Goal: Transaction & Acquisition: Purchase product/service

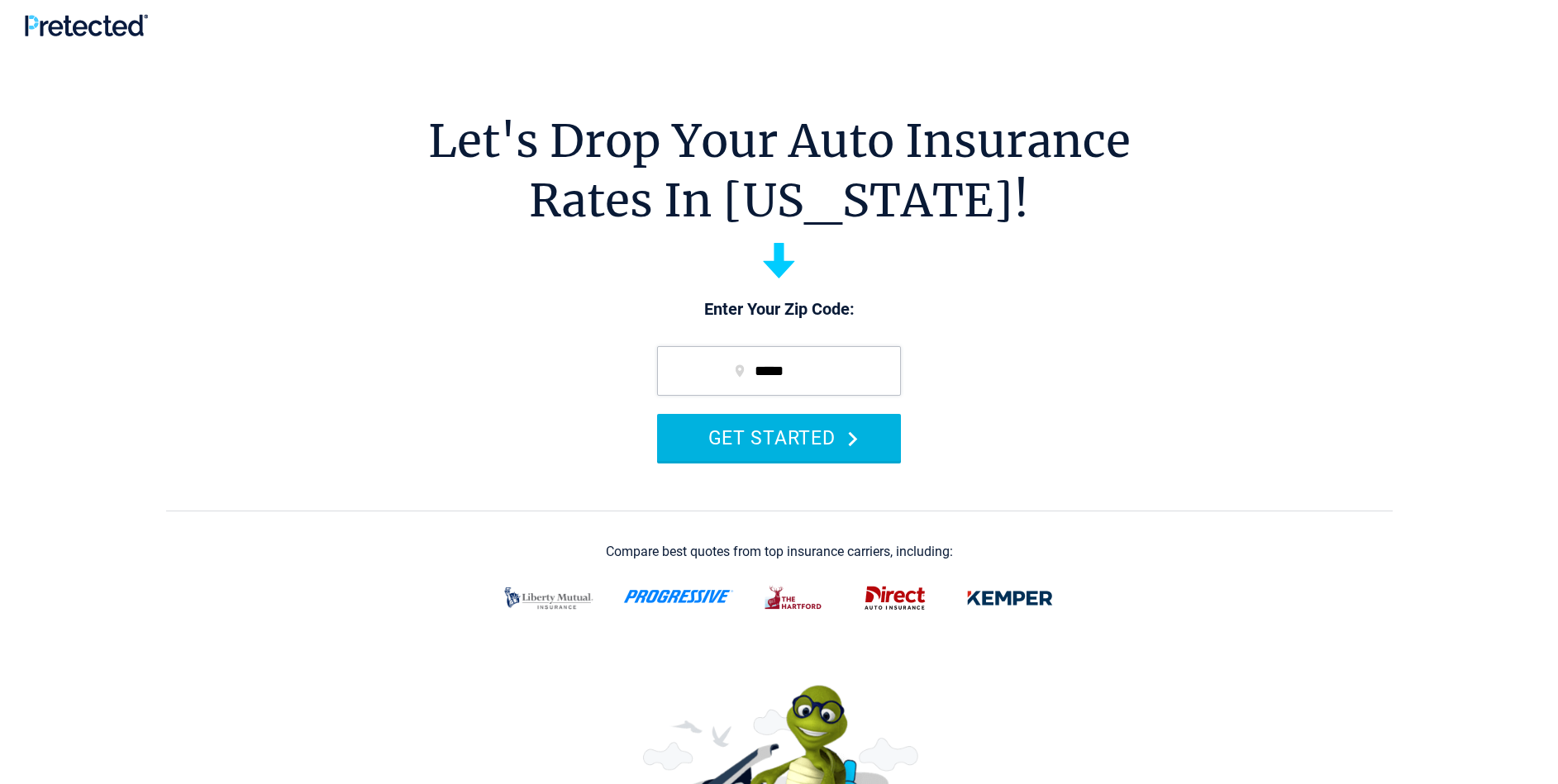
click at [819, 447] on button "GET STARTED" at bounding box center [779, 437] width 244 height 47
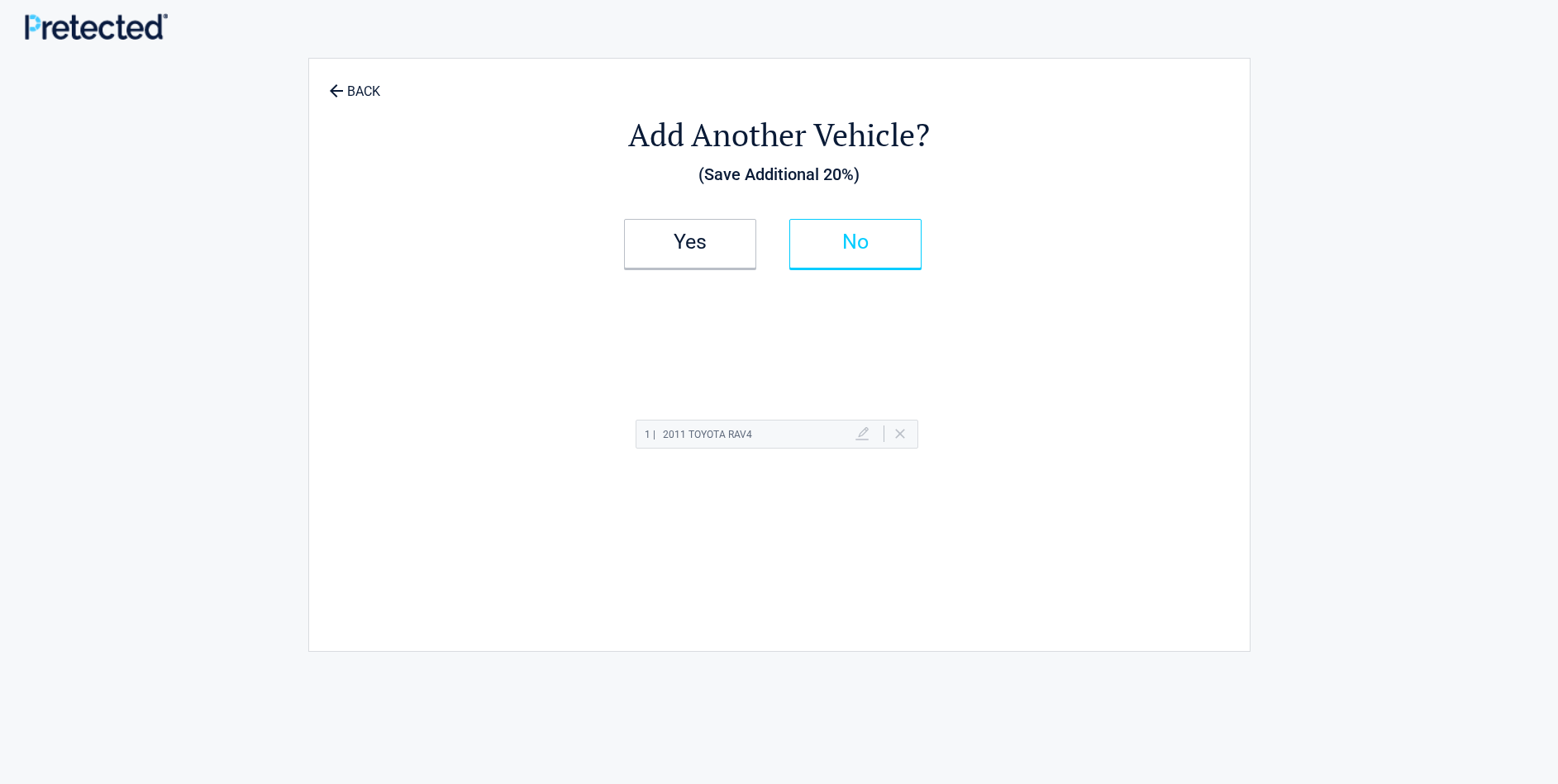
click at [871, 245] on h2 "No" at bounding box center [856, 242] width 98 height 12
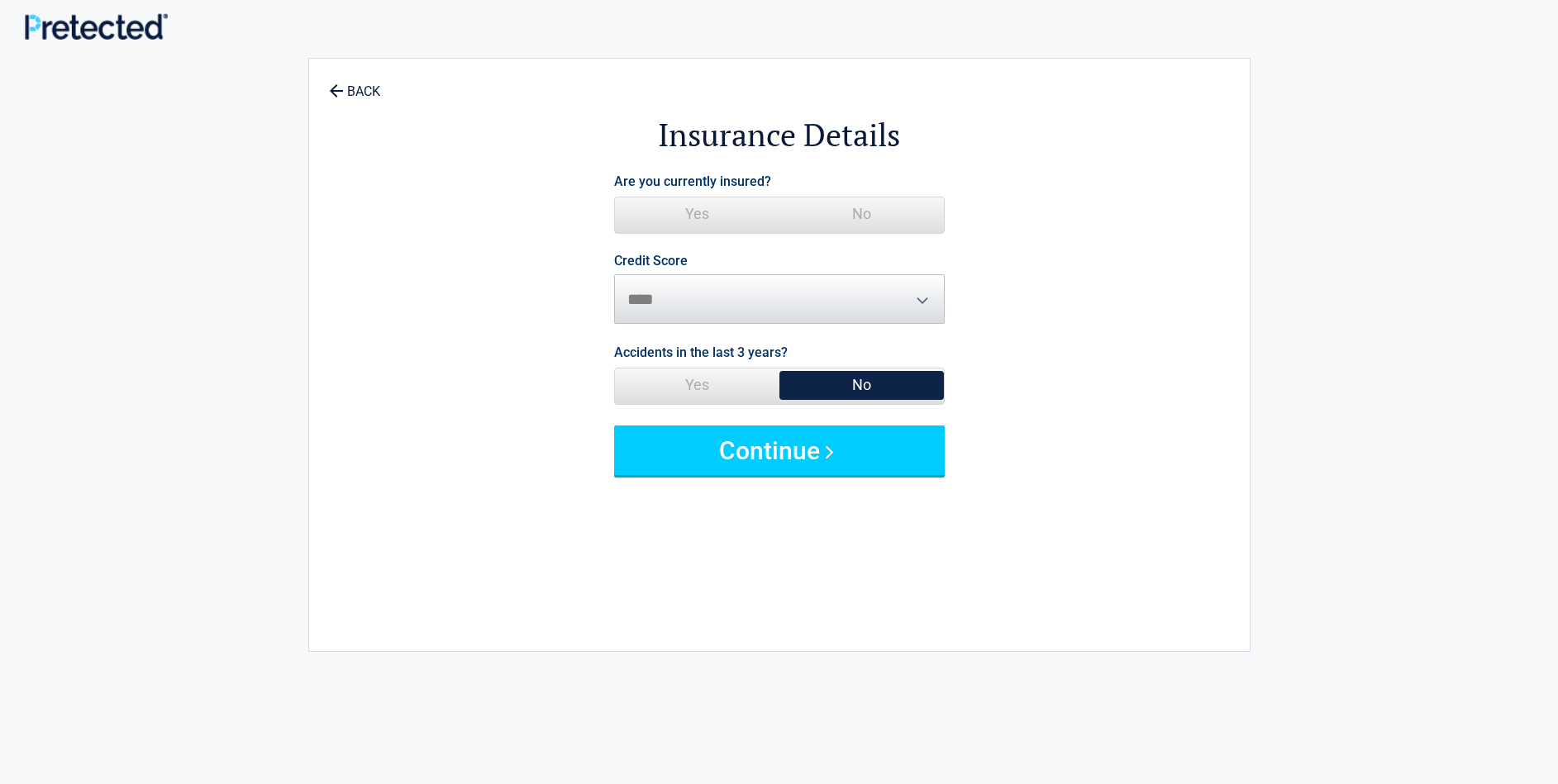
click at [866, 381] on span "No" at bounding box center [862, 385] width 164 height 33
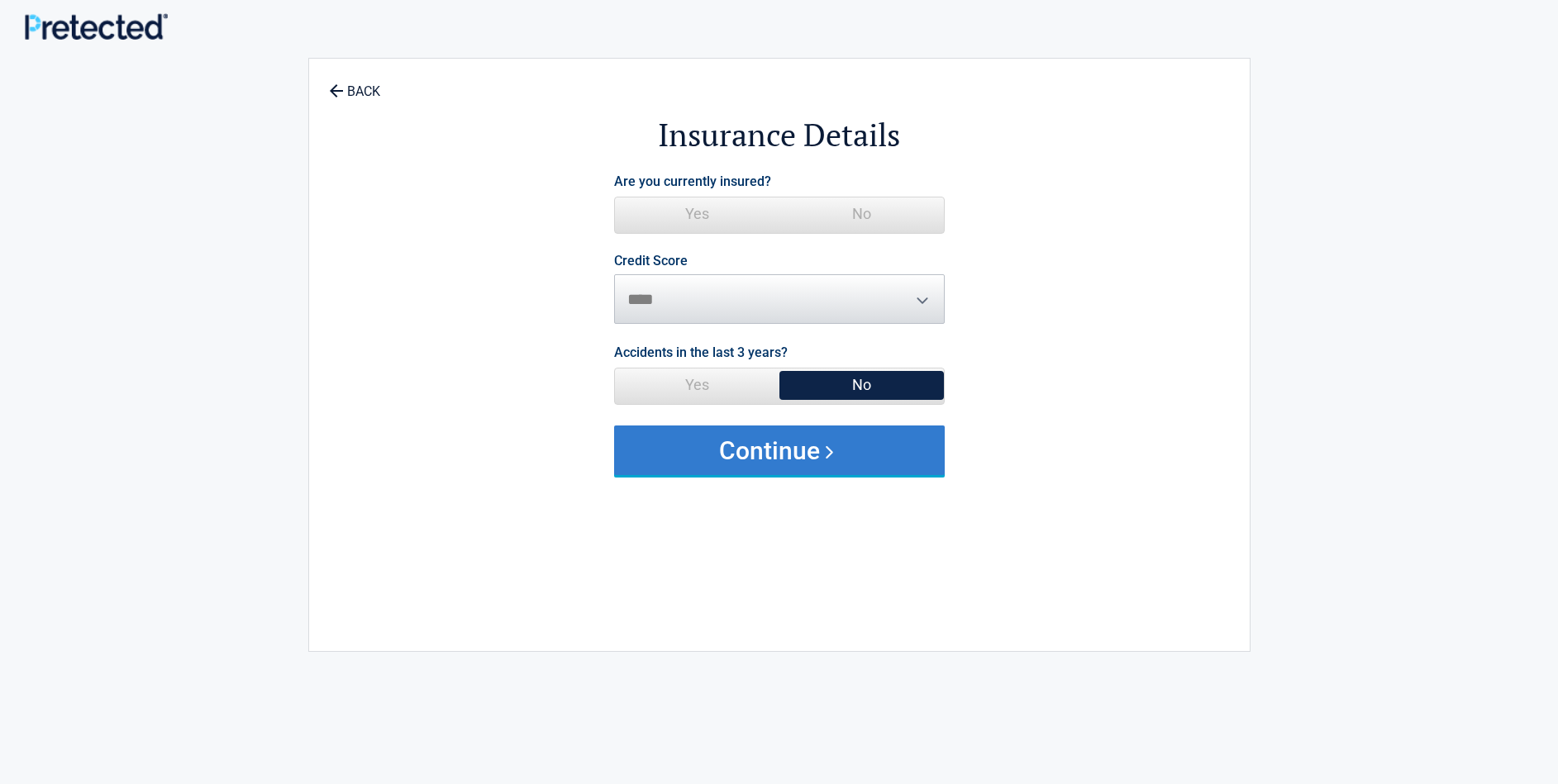
click at [802, 451] on button "Continue" at bounding box center [779, 450] width 331 height 50
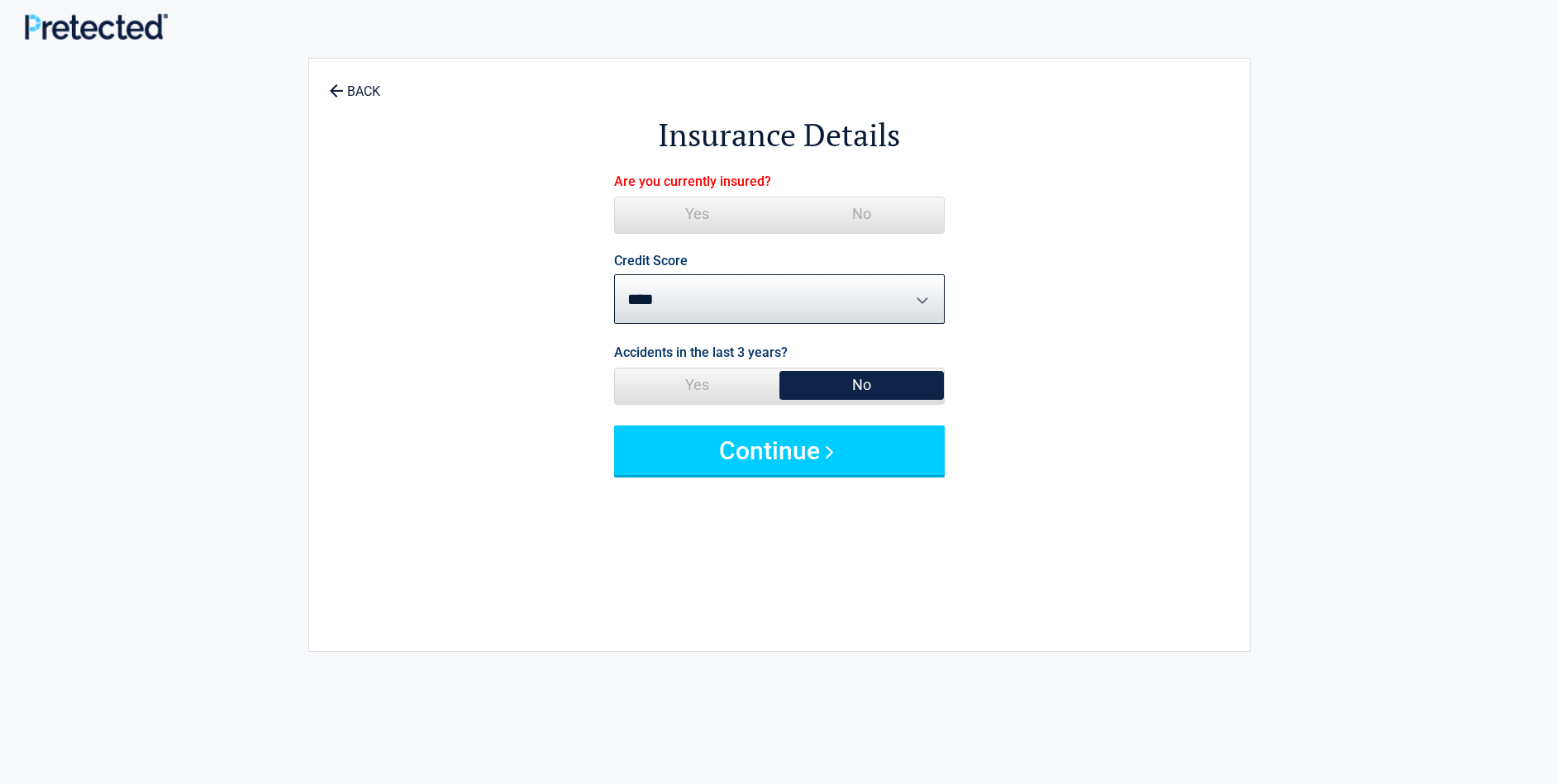
click at [699, 212] on span "Yes" at bounding box center [697, 214] width 164 height 33
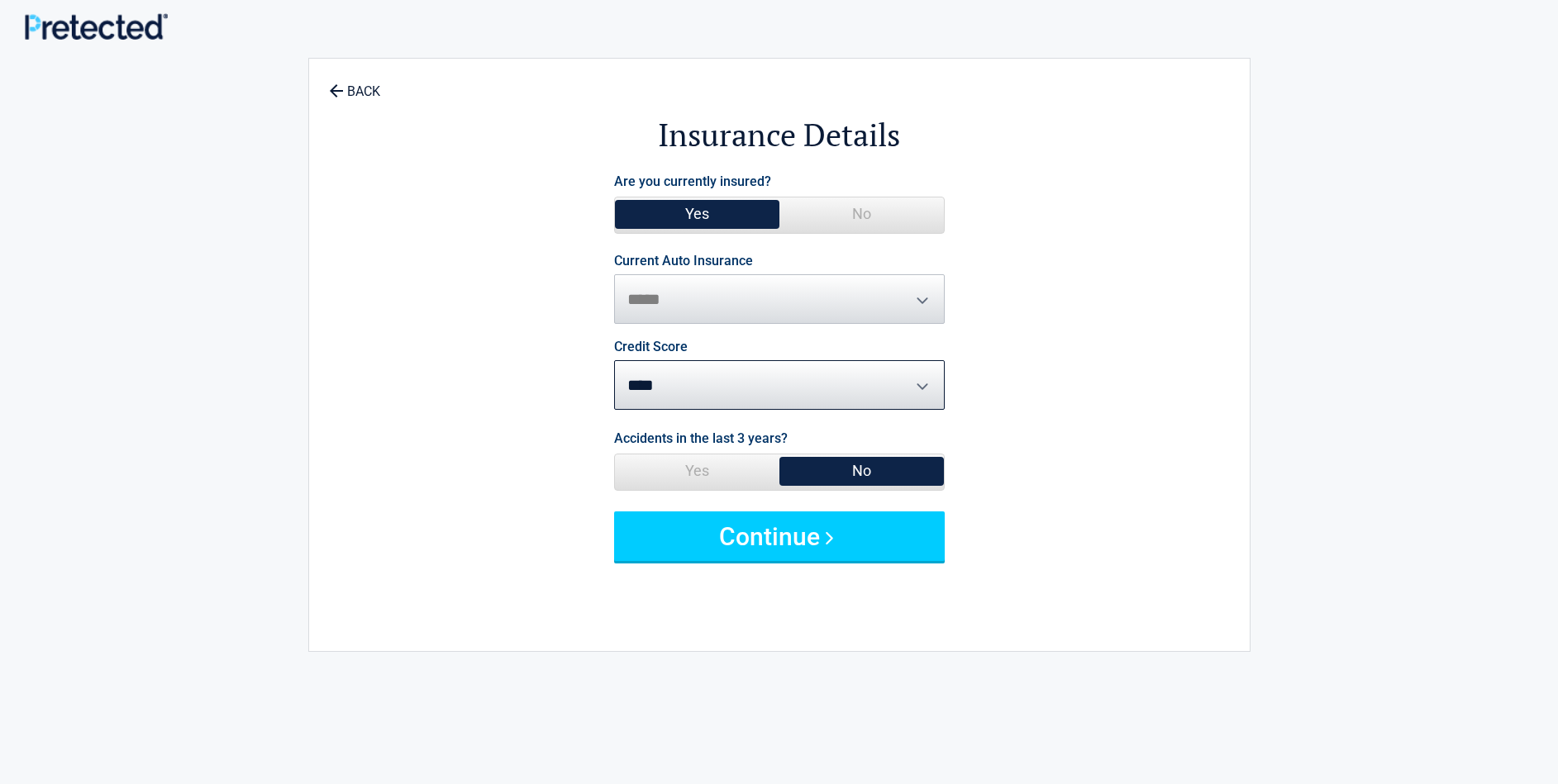
click at [874, 474] on span "No" at bounding box center [862, 471] width 164 height 33
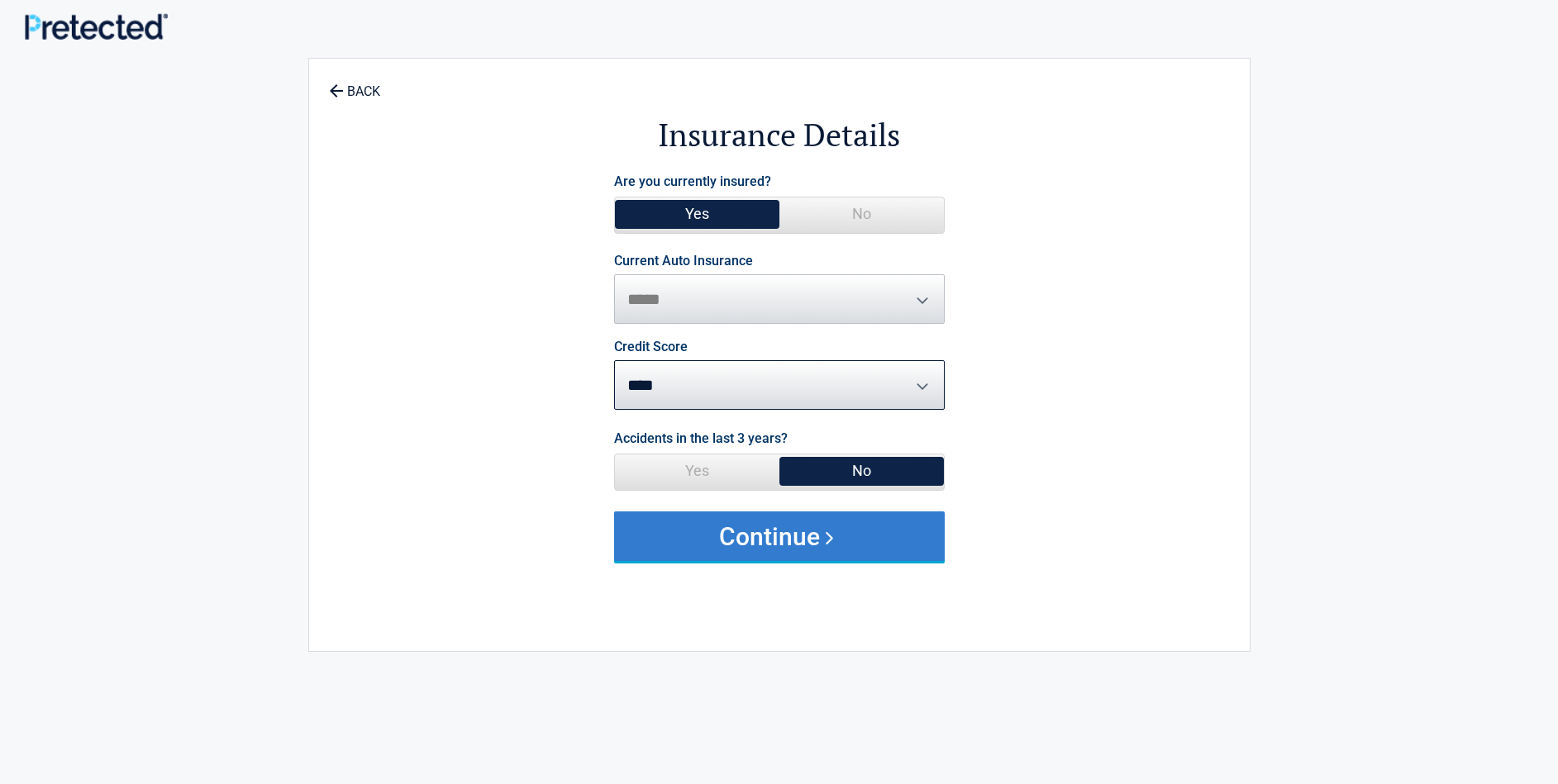
click at [798, 541] on button "Continue" at bounding box center [779, 536] width 331 height 50
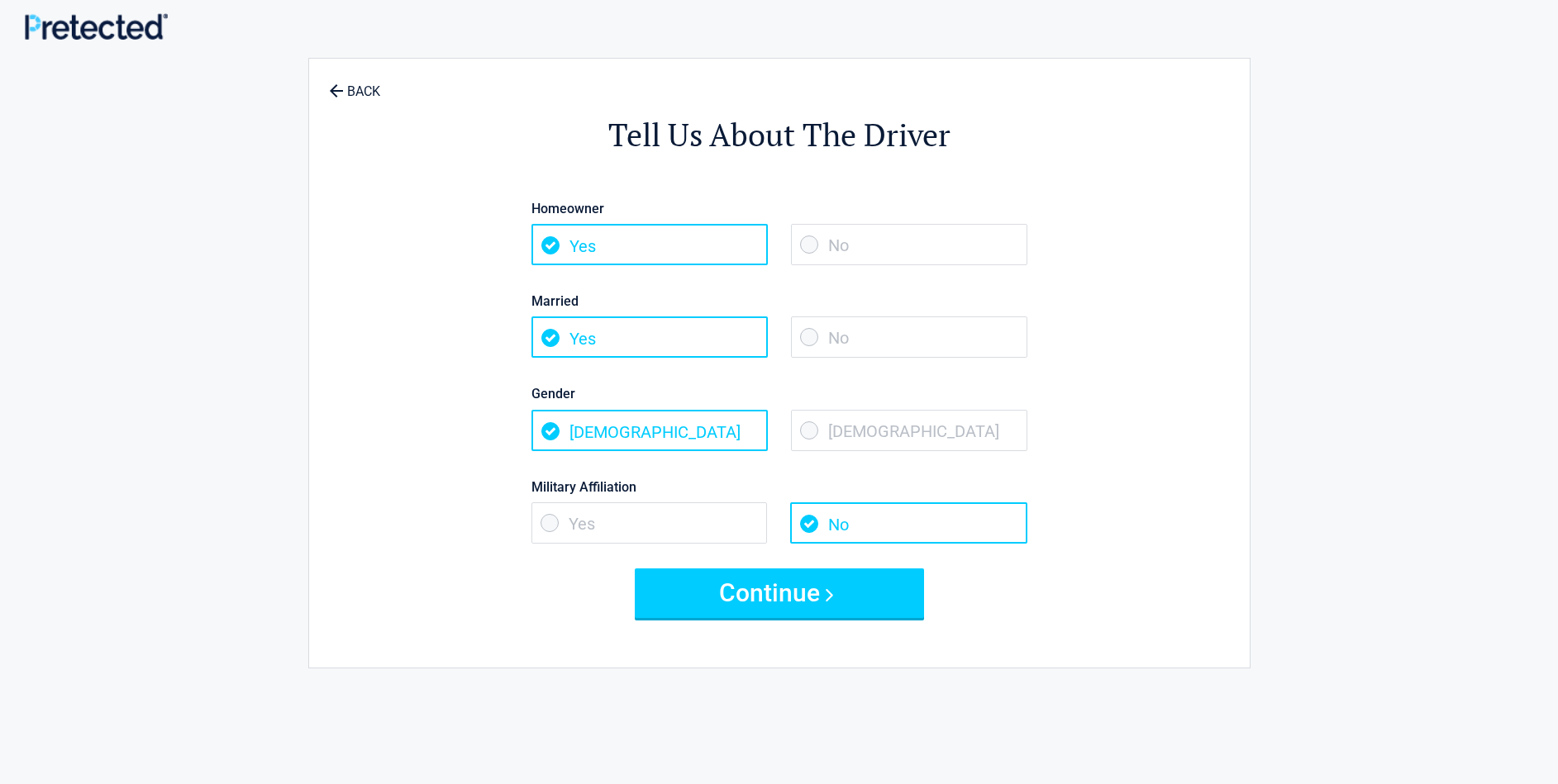
click at [823, 598] on button "Continue" at bounding box center [779, 592] width 289 height 50
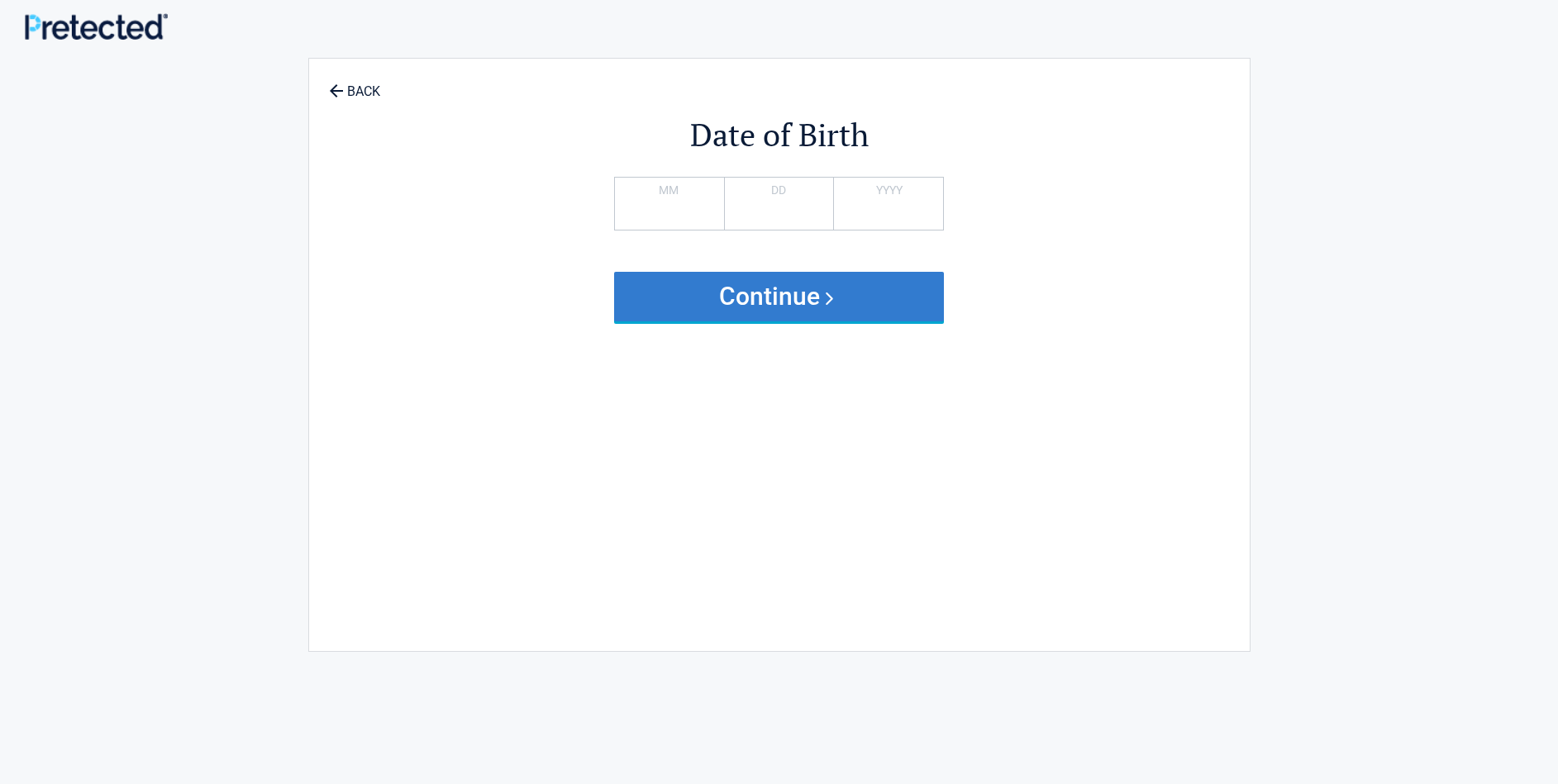
click at [824, 295] on button "Continue" at bounding box center [779, 296] width 331 height 50
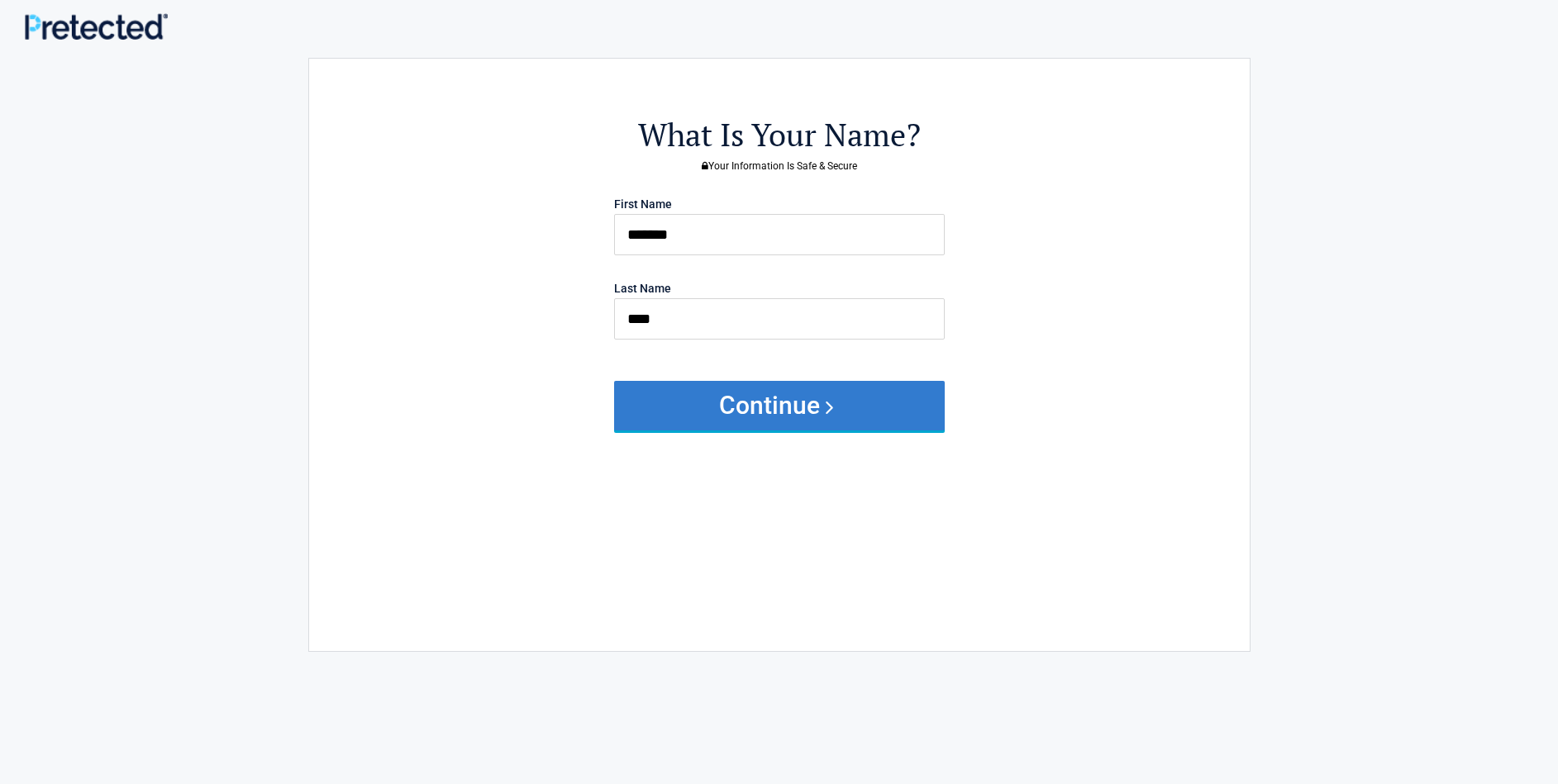
click at [803, 406] on button "Continue" at bounding box center [779, 405] width 331 height 50
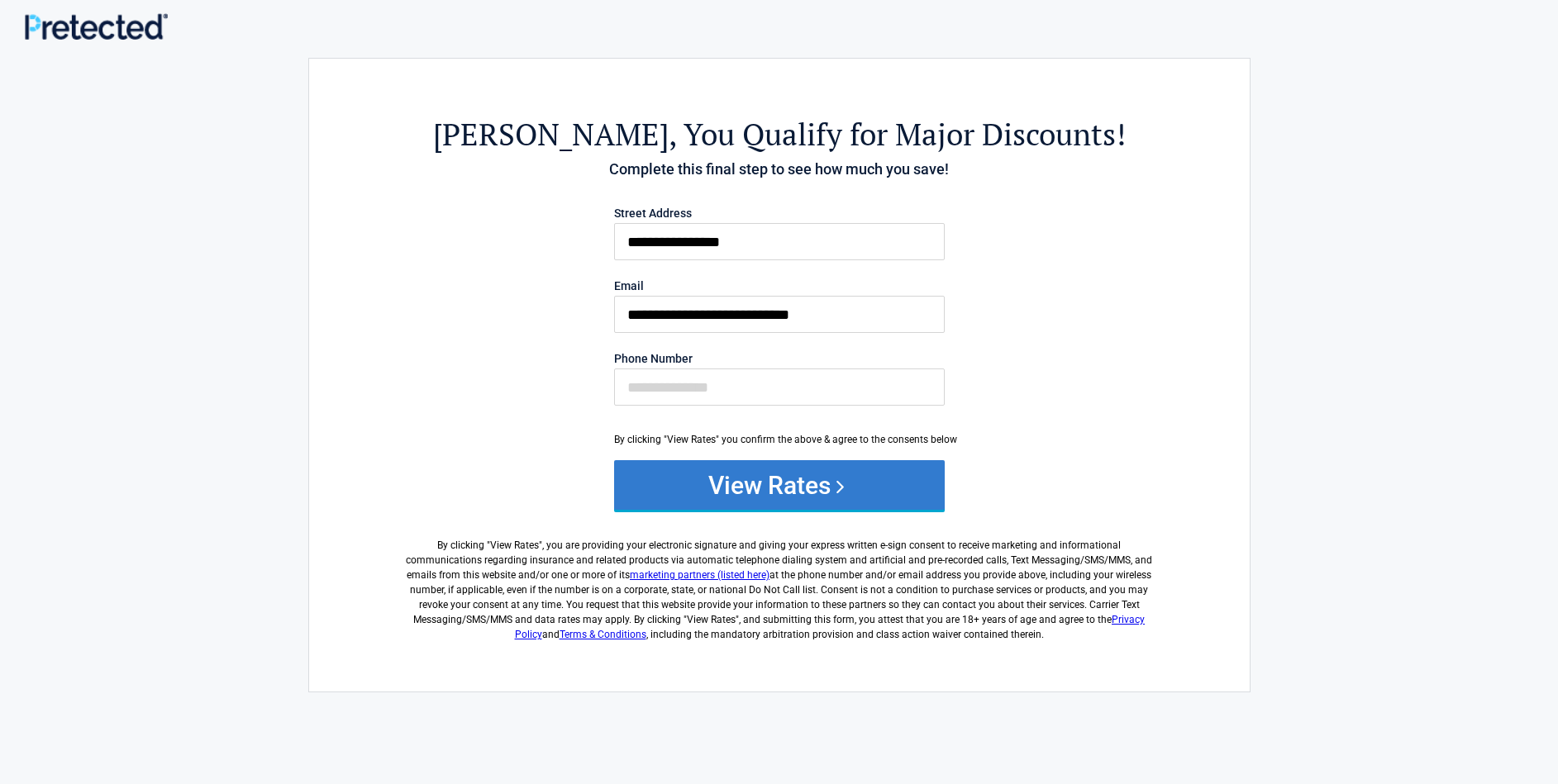
click at [785, 485] on button "View Rates" at bounding box center [779, 485] width 331 height 50
